Goal: Complete application form: Complete application form

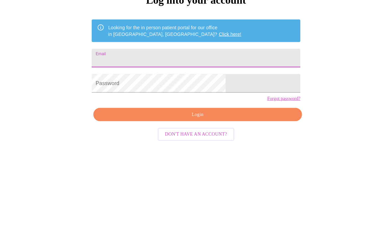
type input "[US_STATE][EMAIL_ADDRESS][PERSON_NAME][DOMAIN_NAME]"
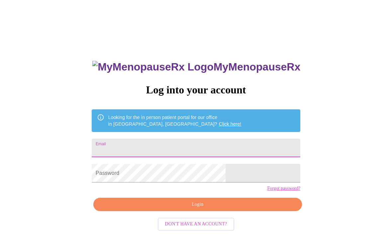
scroll to position [90, 0]
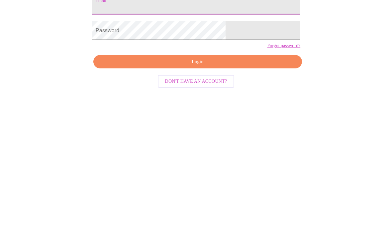
type input "[US_STATE][EMAIL_ADDRESS][PERSON_NAME][DOMAIN_NAME]"
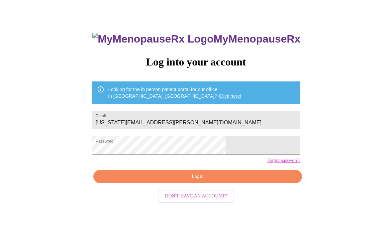
click at [222, 181] on span "Login" at bounding box center [197, 176] width 193 height 8
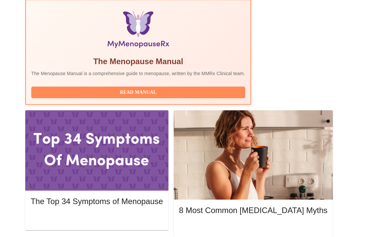
scroll to position [229, 0]
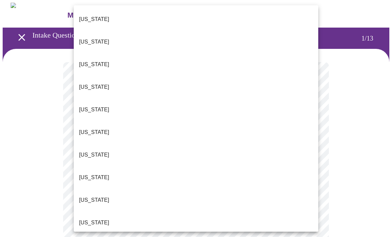
click at [91, 196] on p "[US_STATE]" at bounding box center [94, 200] width 30 height 8
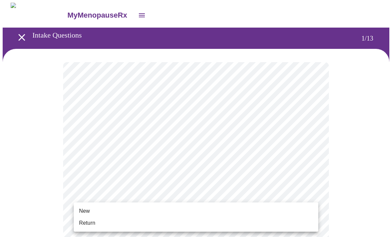
click at [98, 224] on li "Return" at bounding box center [196, 223] width 244 height 12
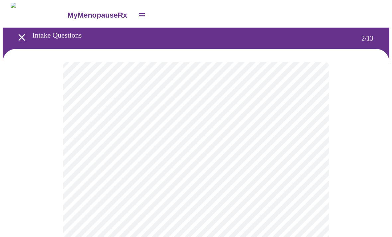
click at [272, 134] on body "MyMenopauseRx Intake Questions 2 / 13" at bounding box center [196, 202] width 386 height 398
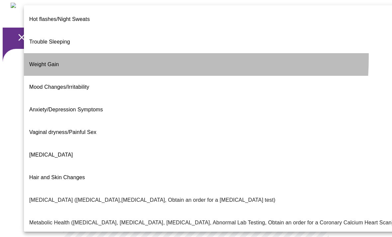
click at [52, 61] on span "Weight Gain" at bounding box center [44, 64] width 30 height 6
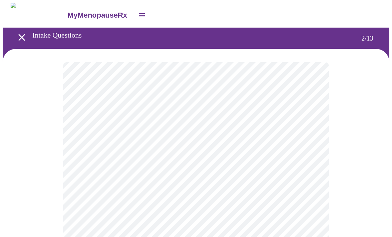
click at [292, 204] on body "MyMenopauseRx Intake Questions 2 / 13" at bounding box center [196, 200] width 386 height 394
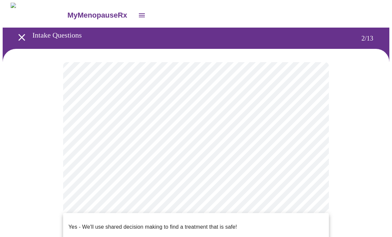
click at [218, 223] on p "Yes - We'll use shared decision making to find a treatment that is safe!" at bounding box center [152, 227] width 168 height 8
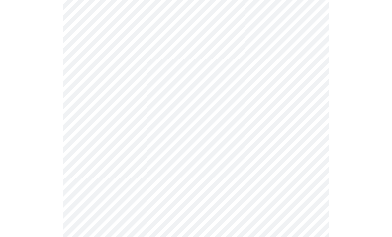
scroll to position [68, 0]
click at [310, 67] on body "MyMenopauseRx Intake Questions 2 / 13" at bounding box center [196, 130] width 386 height 391
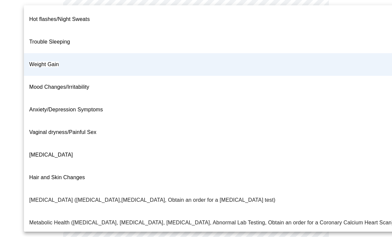
scroll to position [0, 0]
click at [54, 61] on span "Weight Gain" at bounding box center [44, 64] width 30 height 6
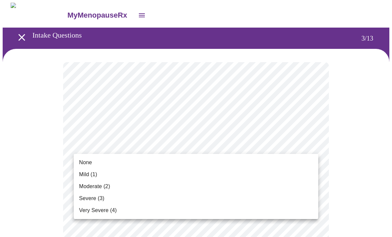
click at [99, 175] on li "Mild (1)" at bounding box center [196, 174] width 244 height 12
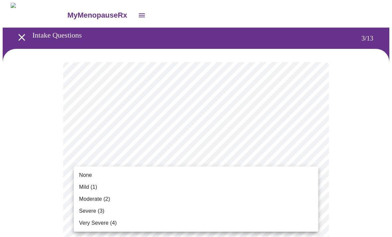
click at [87, 174] on span "None" at bounding box center [85, 175] width 13 height 8
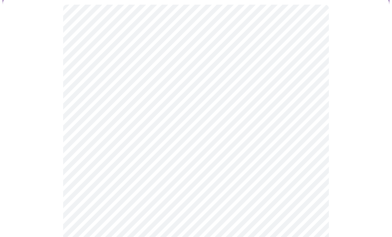
scroll to position [81, 0]
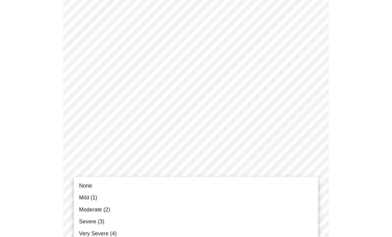
scroll to position [82, 0]
click at [86, 187] on span "None" at bounding box center [85, 186] width 13 height 8
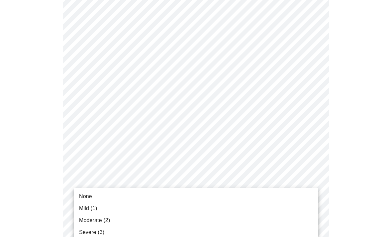
click at [104, 218] on span "Moderate (2)" at bounding box center [94, 220] width 31 height 8
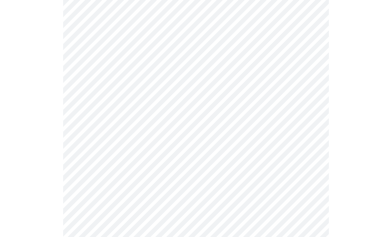
scroll to position [237, 0]
click at [120, 110] on body "MyMenopauseRx Intake Questions 3 / 13" at bounding box center [196, 187] width 386 height 843
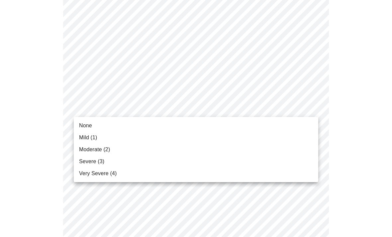
click at [95, 136] on span "Mild (1)" at bounding box center [88, 137] width 18 height 8
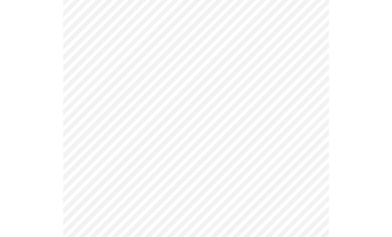
click at [127, 151] on body "MyMenopauseRx Intake Questions 3 / 13" at bounding box center [196, 182] width 386 height 834
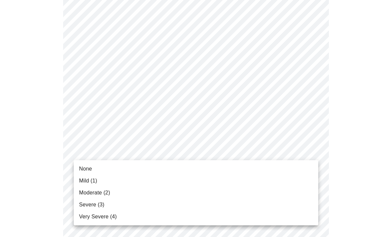
click at [341, 129] on div at bounding box center [196, 118] width 392 height 237
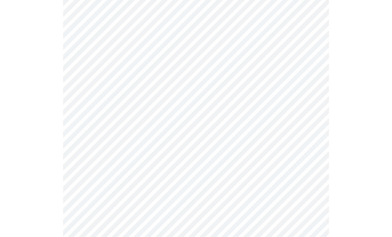
click at [125, 154] on body "MyMenopauseRx Intake Questions 3 / 13" at bounding box center [196, 182] width 386 height 834
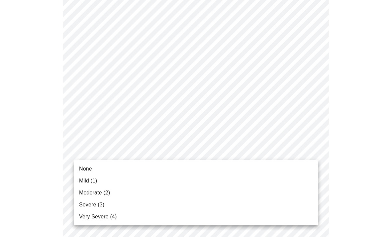
click at [91, 183] on span "Mild (1)" at bounding box center [88, 181] width 18 height 8
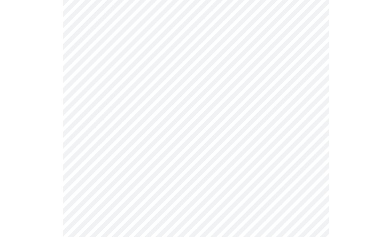
click at [160, 209] on body "MyMenopauseRx Intake Questions 3 / 13" at bounding box center [196, 177] width 386 height 825
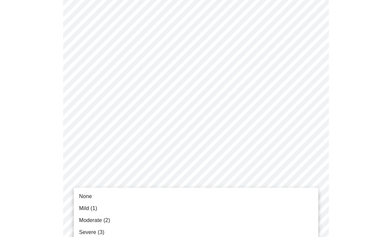
click at [339, 173] on div at bounding box center [196, 118] width 392 height 237
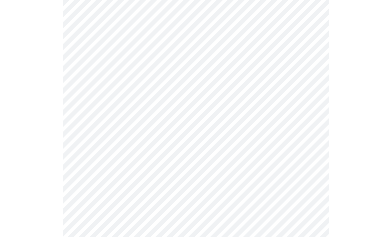
click at [307, 207] on body "MyMenopauseRx Intake Questions 3 / 13" at bounding box center [196, 177] width 386 height 825
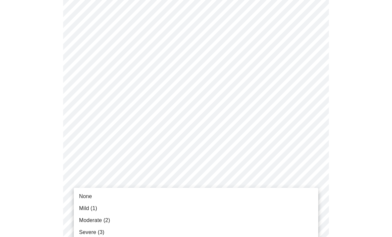
click at [342, 180] on div at bounding box center [196, 118] width 392 height 237
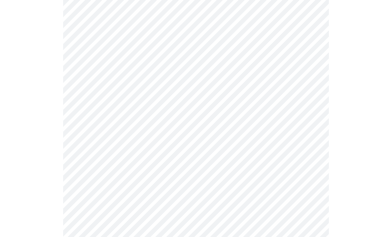
click at [130, 203] on body "MyMenopauseRx Intake Questions 3 / 13" at bounding box center [196, 177] width 386 height 825
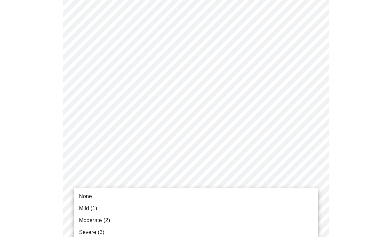
click at [101, 220] on span "Moderate (2)" at bounding box center [94, 220] width 31 height 8
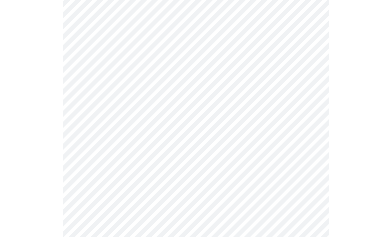
scroll to position [377, 0]
click at [176, 116] on body "MyMenopauseRx Intake Questions 3 / 13" at bounding box center [196, 34] width 386 height 816
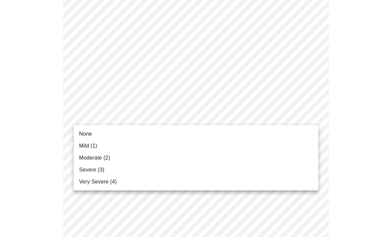
click at [108, 156] on span "Moderate (2)" at bounding box center [94, 158] width 31 height 8
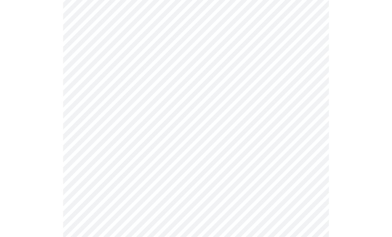
click at [155, 172] on body "MyMenopauseRx Intake Questions 3 / 13" at bounding box center [196, 29] width 386 height 807
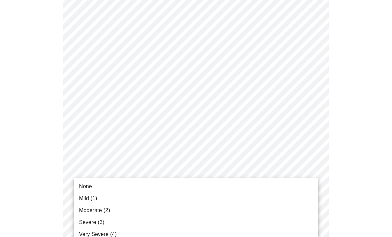
click at [91, 185] on span "None" at bounding box center [85, 186] width 13 height 8
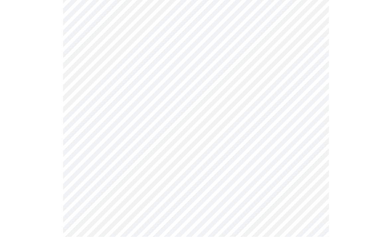
scroll to position [462, 0]
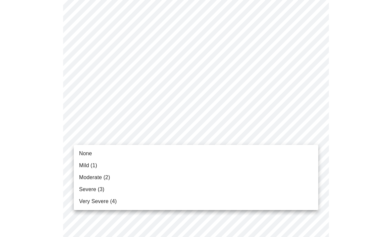
click at [89, 149] on li "None" at bounding box center [196, 153] width 244 height 12
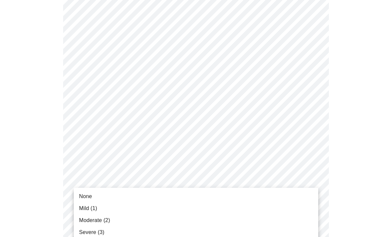
click at [92, 211] on span "Mild (1)" at bounding box center [88, 208] width 18 height 8
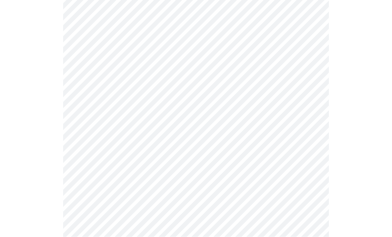
scroll to position [267, 0]
click at [135, 136] on body "MyMenopauseRx Intake Questions 4 / 13" at bounding box center [196, 61] width 386 height 653
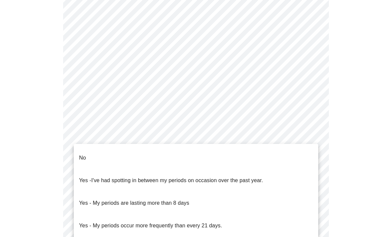
click at [85, 154] on p "No" at bounding box center [82, 158] width 7 height 8
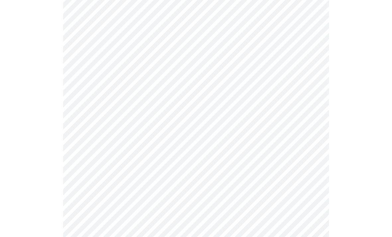
click at [115, 186] on body "MyMenopauseRx Intake Questions 4 / 13" at bounding box center [196, 60] width 386 height 650
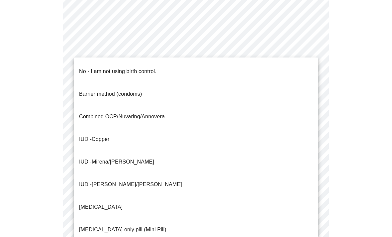
click at [108, 67] on p "No - I am not using birth control." at bounding box center [117, 71] width 77 height 8
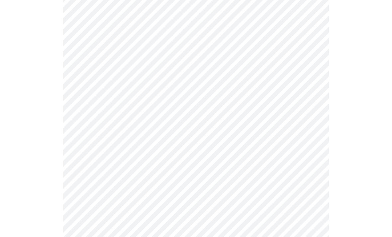
scroll to position [351, 0]
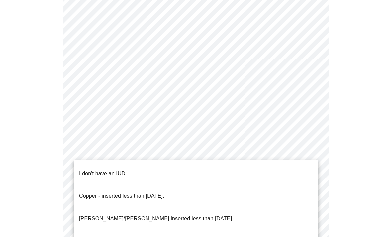
click at [108, 169] on p "I don't have an IUD." at bounding box center [103, 173] width 48 height 8
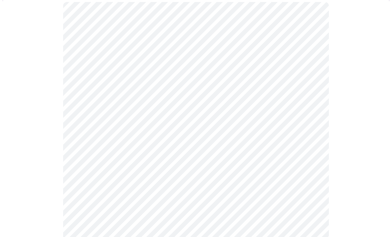
scroll to position [61, 0]
click at [313, 169] on body "MyMenopauseRx Intake Questions 5 / 13" at bounding box center [196, 187] width 386 height 490
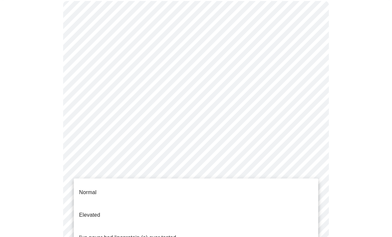
click at [96, 211] on p "Elevated" at bounding box center [89, 215] width 21 height 8
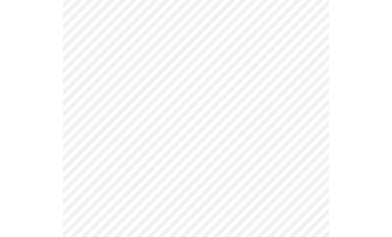
scroll to position [71, 0]
click at [312, 103] on body "MyMenopauseRx Intake Questions 5 / 13" at bounding box center [196, 175] width 386 height 486
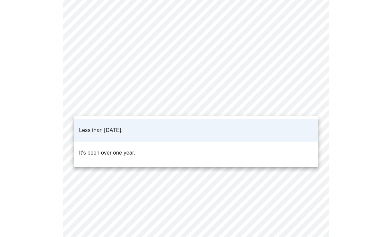
click at [275, 128] on li "Less than [DATE]." at bounding box center [196, 130] width 244 height 23
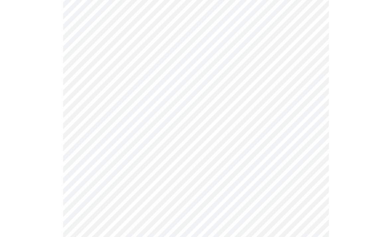
click at [309, 163] on body "MyMenopauseRx Intake Questions 5 / 13" at bounding box center [196, 175] width 386 height 486
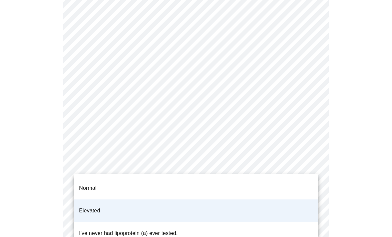
click at [156, 229] on p "I've never had lipoprotein (a) ever tested." at bounding box center [128, 233] width 99 height 8
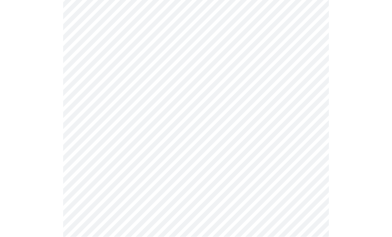
scroll to position [1659, 0]
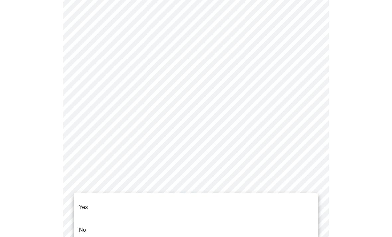
click at [91, 223] on li "No" at bounding box center [196, 229] width 244 height 23
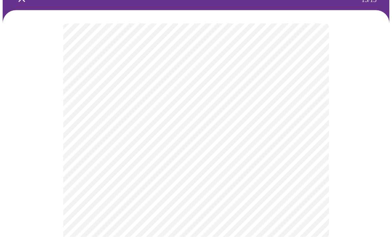
scroll to position [39, 0]
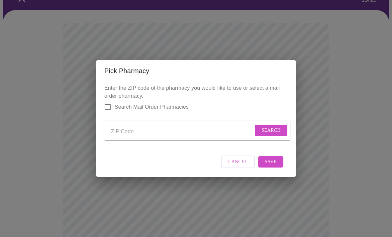
click at [127, 137] on input "Send a message to your care team" at bounding box center [182, 131] width 142 height 11
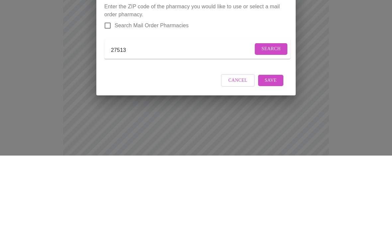
type input "27513"
click at [270, 126] on span "Search" at bounding box center [270, 130] width 19 height 8
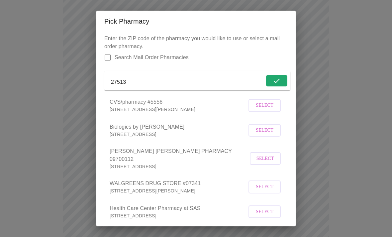
click at [105, 58] on input "Search Mail Order Pharmacies" at bounding box center [108, 57] width 14 height 14
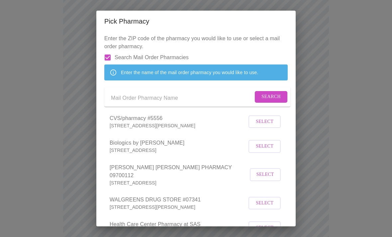
click at [258, 103] on button "Search" at bounding box center [271, 97] width 33 height 12
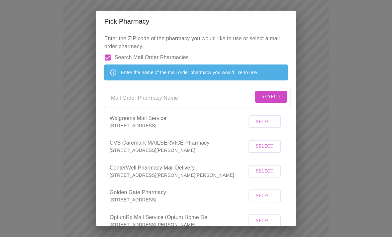
scroll to position [0, 0]
click at [108, 55] on input "Search Mail Order Pharmacies" at bounding box center [108, 57] width 14 height 14
checkbox input "false"
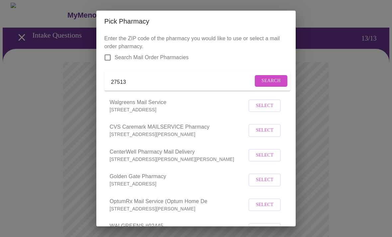
click at [146, 85] on input "27513" at bounding box center [182, 82] width 142 height 11
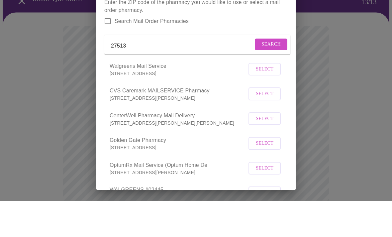
click at [271, 77] on span "Search" at bounding box center [270, 81] width 19 height 8
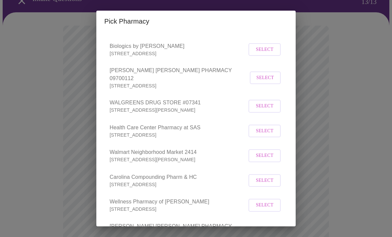
scroll to position [86, 0]
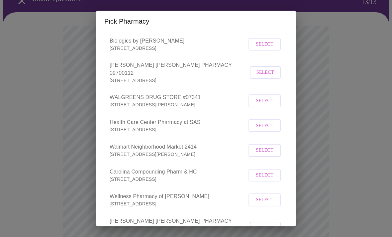
click at [265, 124] on span "Select" at bounding box center [265, 125] width 18 height 8
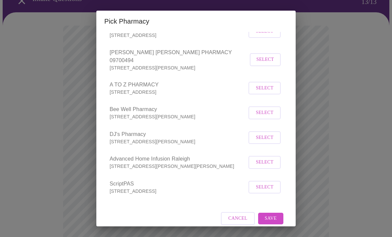
scroll to position [253, 0]
click at [272, 214] on span "Save" at bounding box center [270, 218] width 12 height 8
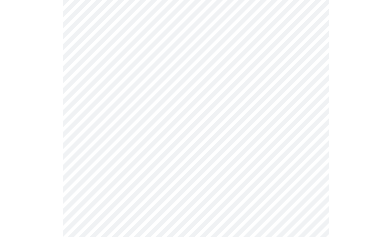
scroll to position [326, 0]
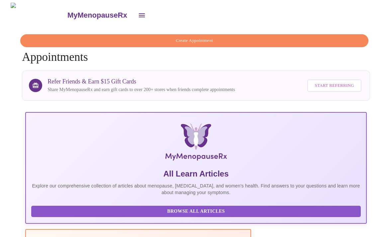
click at [90, 215] on span "Browse All Articles" at bounding box center [196, 211] width 316 height 8
